Goal: Entertainment & Leisure: Browse casually

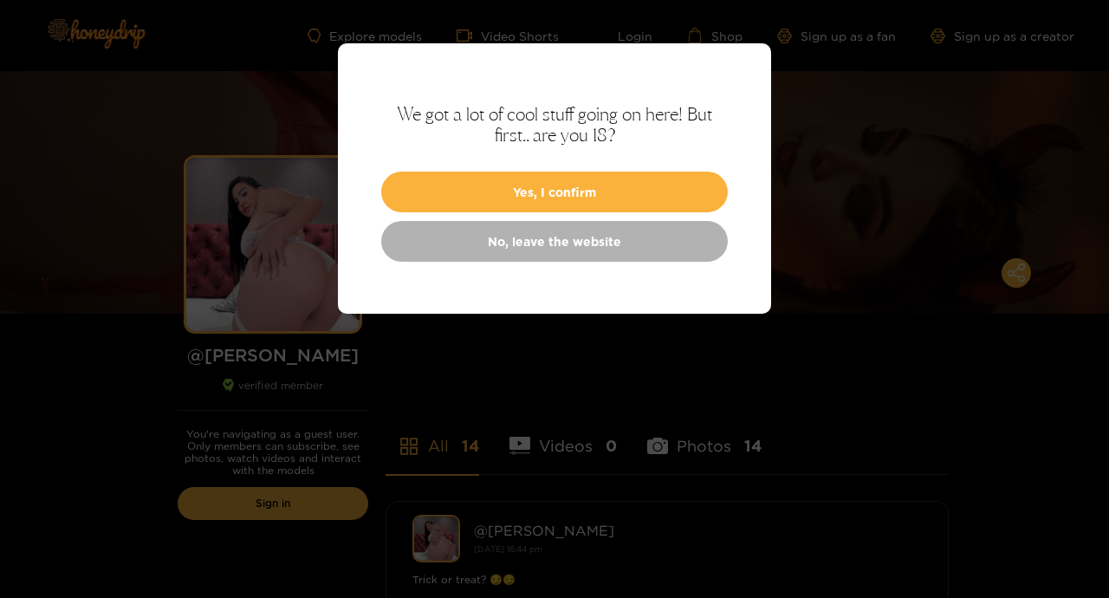
click at [680, 188] on button "Yes, I confirm" at bounding box center [554, 191] width 346 height 41
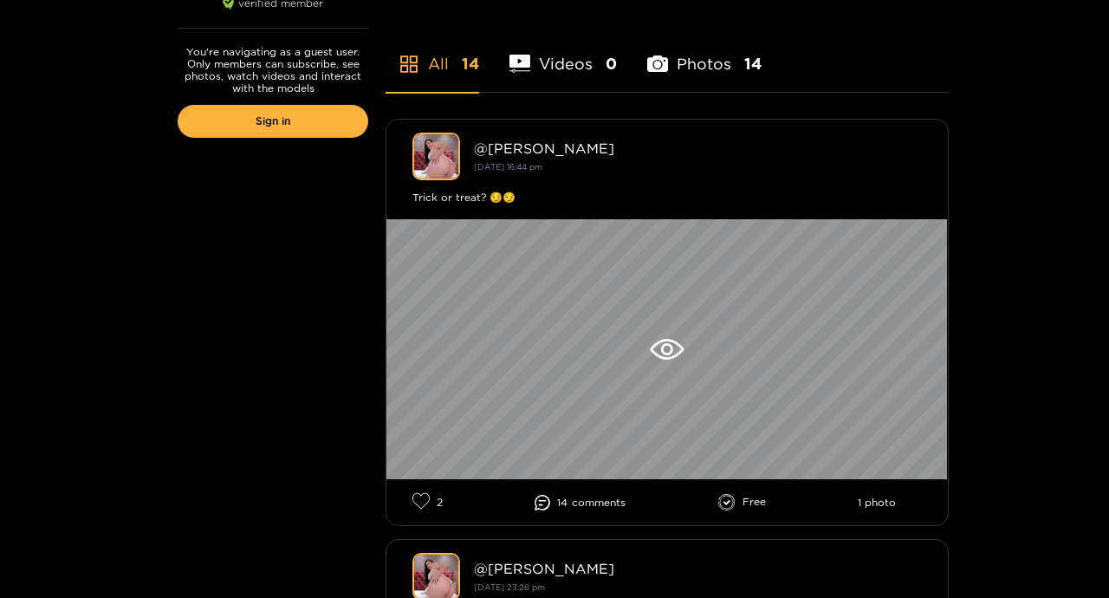
scroll to position [385, 0]
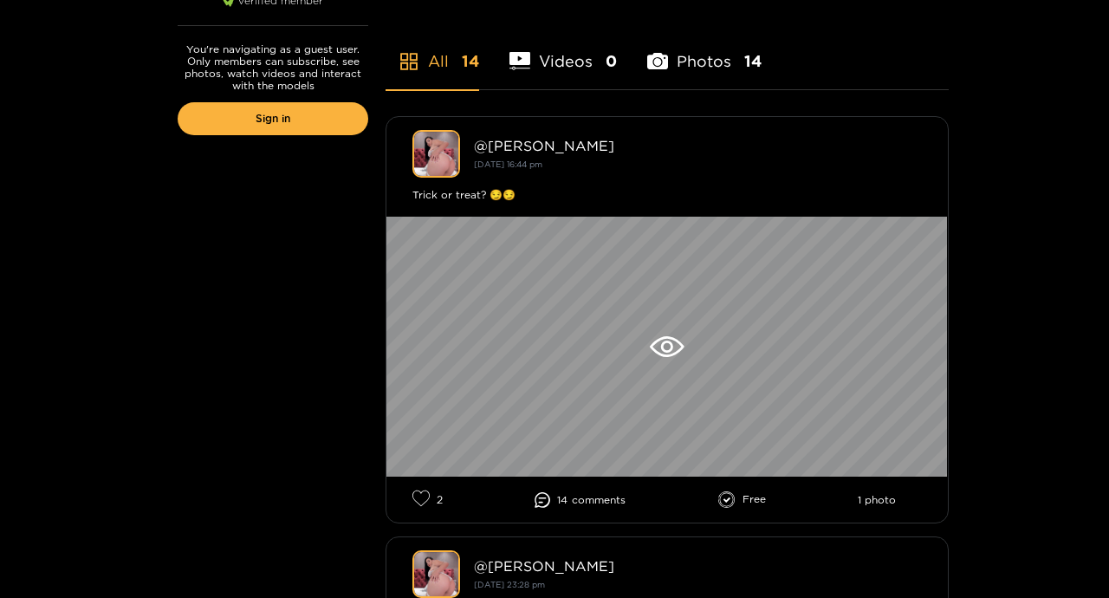
click at [689, 320] on div at bounding box center [666, 347] width 561 height 260
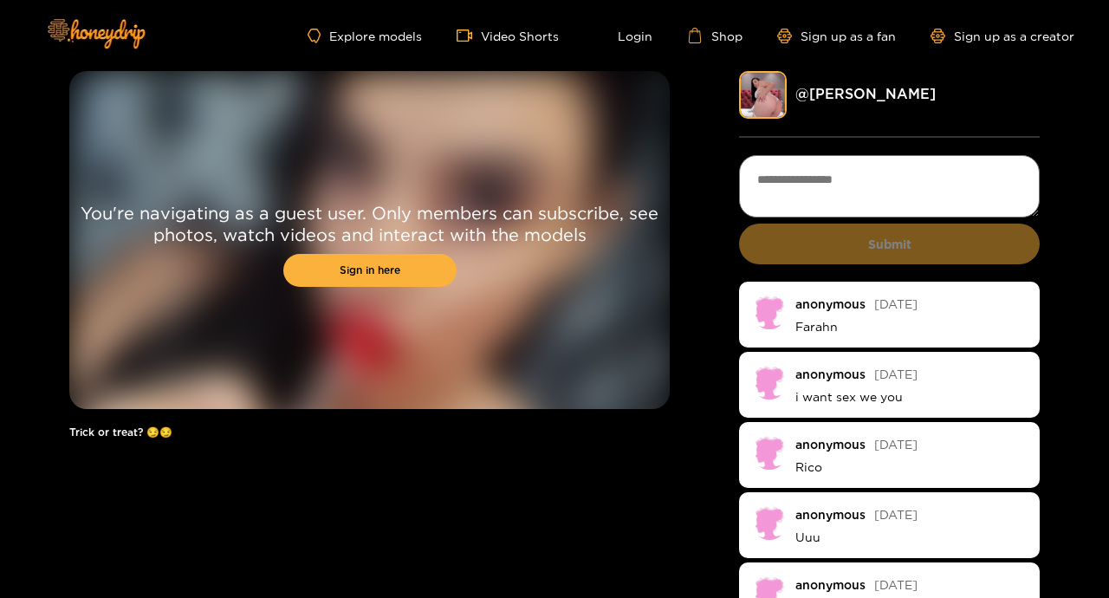
click at [374, 255] on link "Sign in here" at bounding box center [369, 270] width 173 height 33
